Goal: Task Accomplishment & Management: Manage account settings

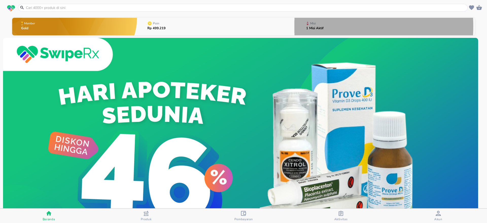
click at [320, 27] on p "1 Misi Aktif" at bounding box center [315, 28] width 18 height 3
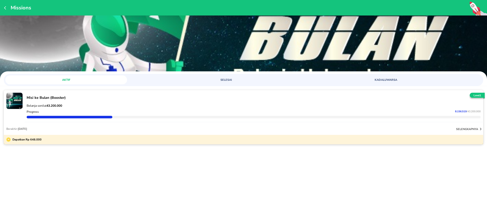
click at [470, 112] on span "/ 43.200.000" at bounding box center [474, 112] width 14 height 4
